Goal: Navigation & Orientation: Understand site structure

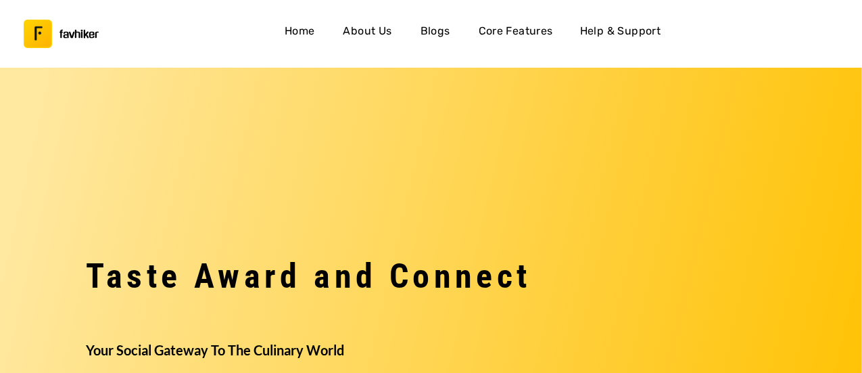
click at [387, 166] on h1 "Taste Award and Connect" at bounding box center [431, 190] width 862 height 207
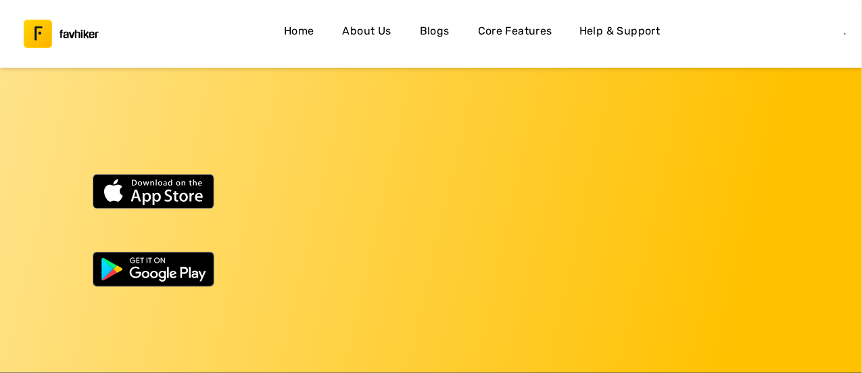
click at [394, 231] on div at bounding box center [431, 248] width 862 height 78
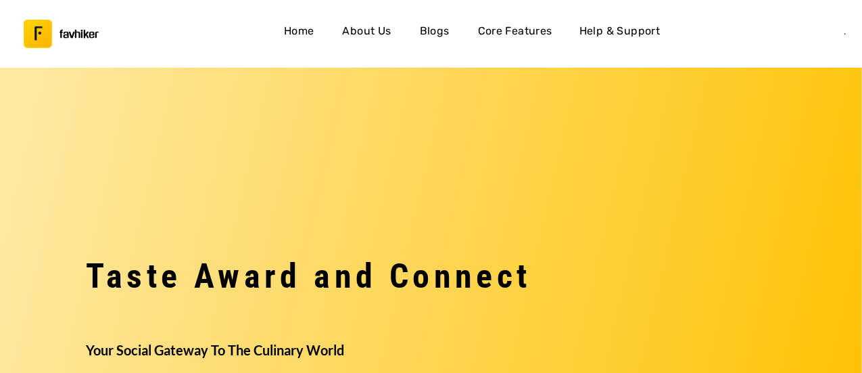
click at [530, 36] on h4 "Core Features" at bounding box center [515, 31] width 74 height 18
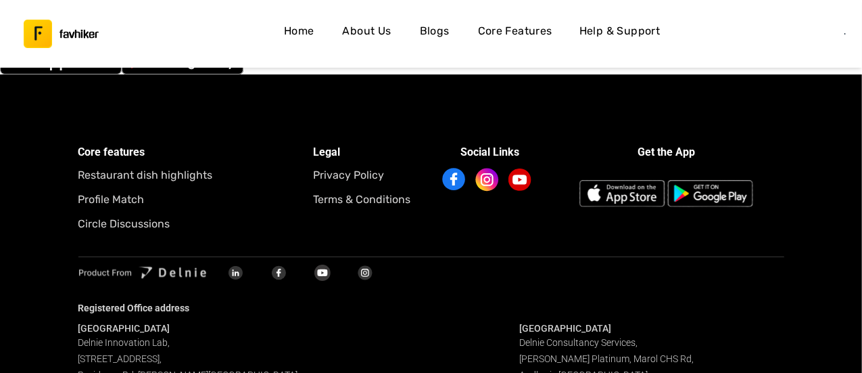
scroll to position [5085, 0]
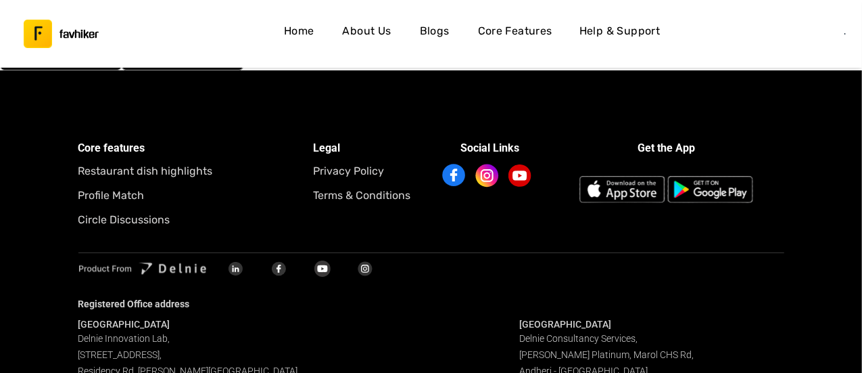
click at [471, 270] on div at bounding box center [431, 274] width 706 height 42
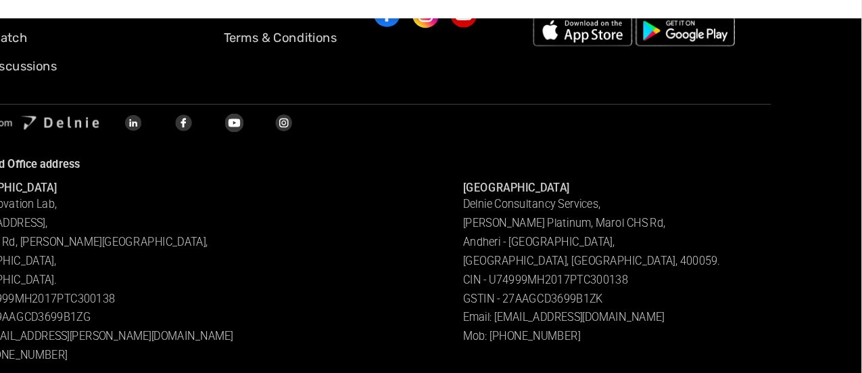
scroll to position [5196, 0]
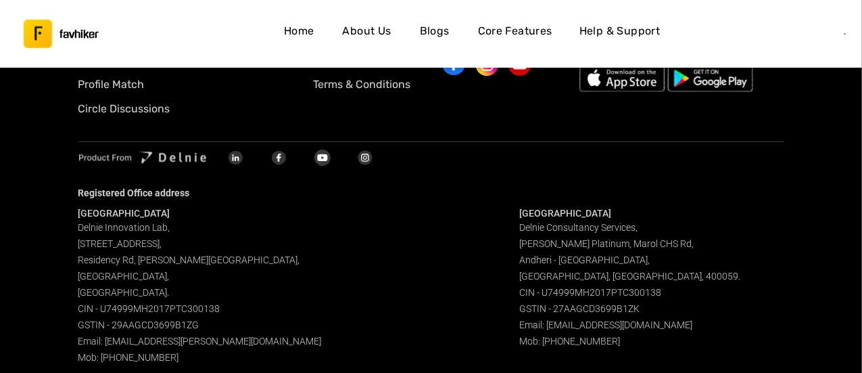
click at [377, 288] on div "Bangalore Delnie Innovation Lab[GEOGRAPHIC_DATA][STREET_ADDRESS][PERSON_NAME]. …" at bounding box center [431, 286] width 706 height 158
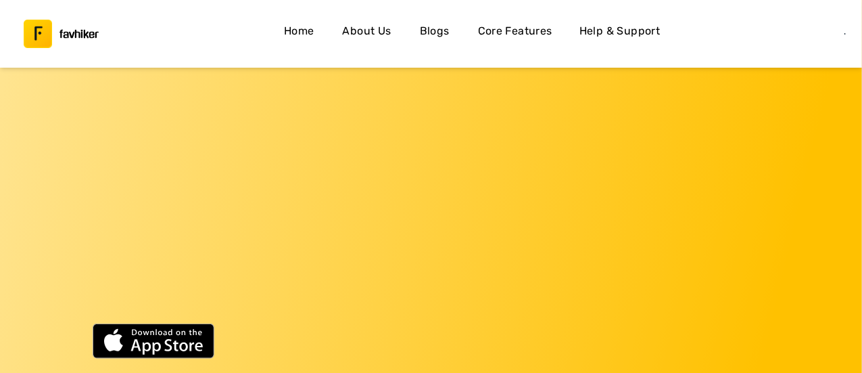
scroll to position [569, 0]
